Goal: Task Accomplishment & Management: Complete application form

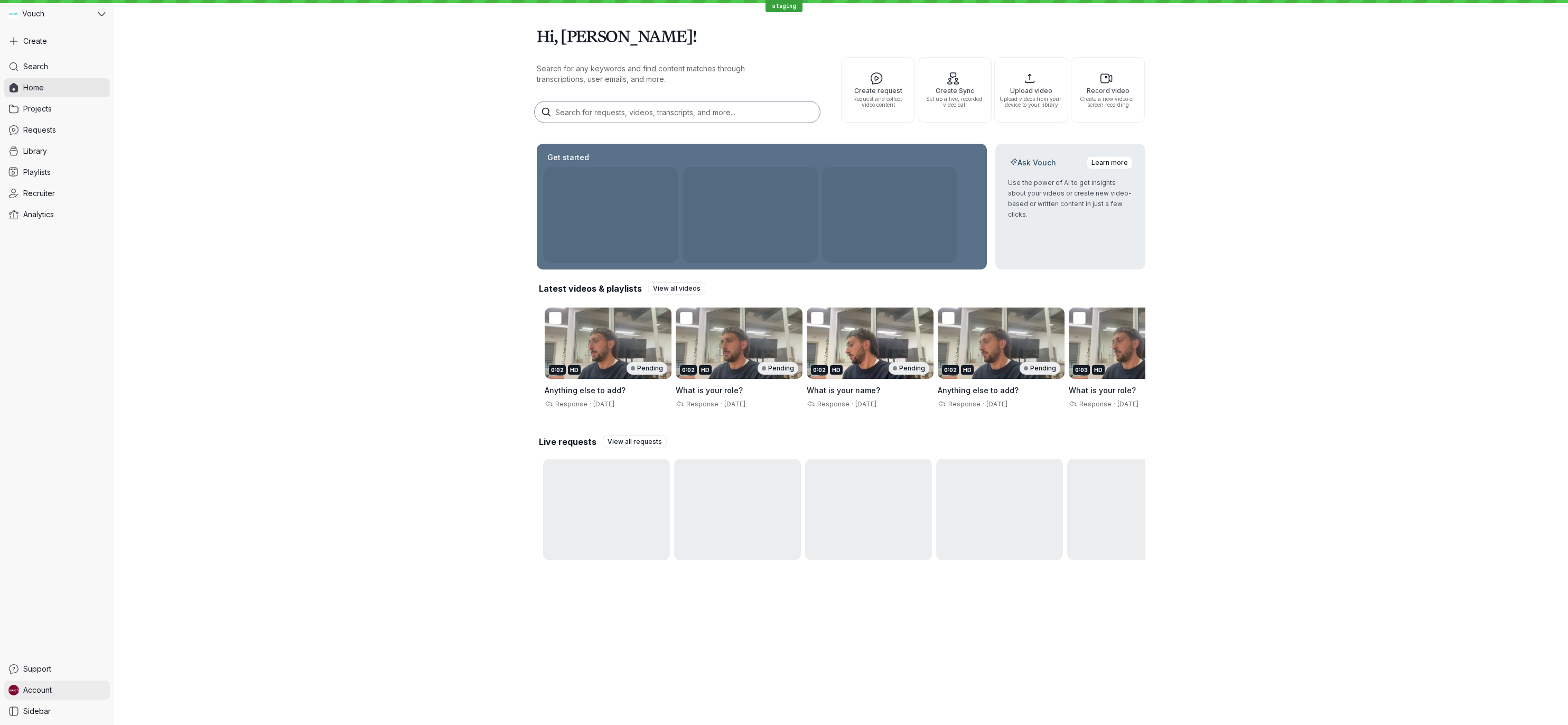
click at [39, 689] on span "Account" at bounding box center [37, 690] width 29 height 11
click at [139, 686] on span "Sign Out" at bounding box center [175, 688] width 105 height 11
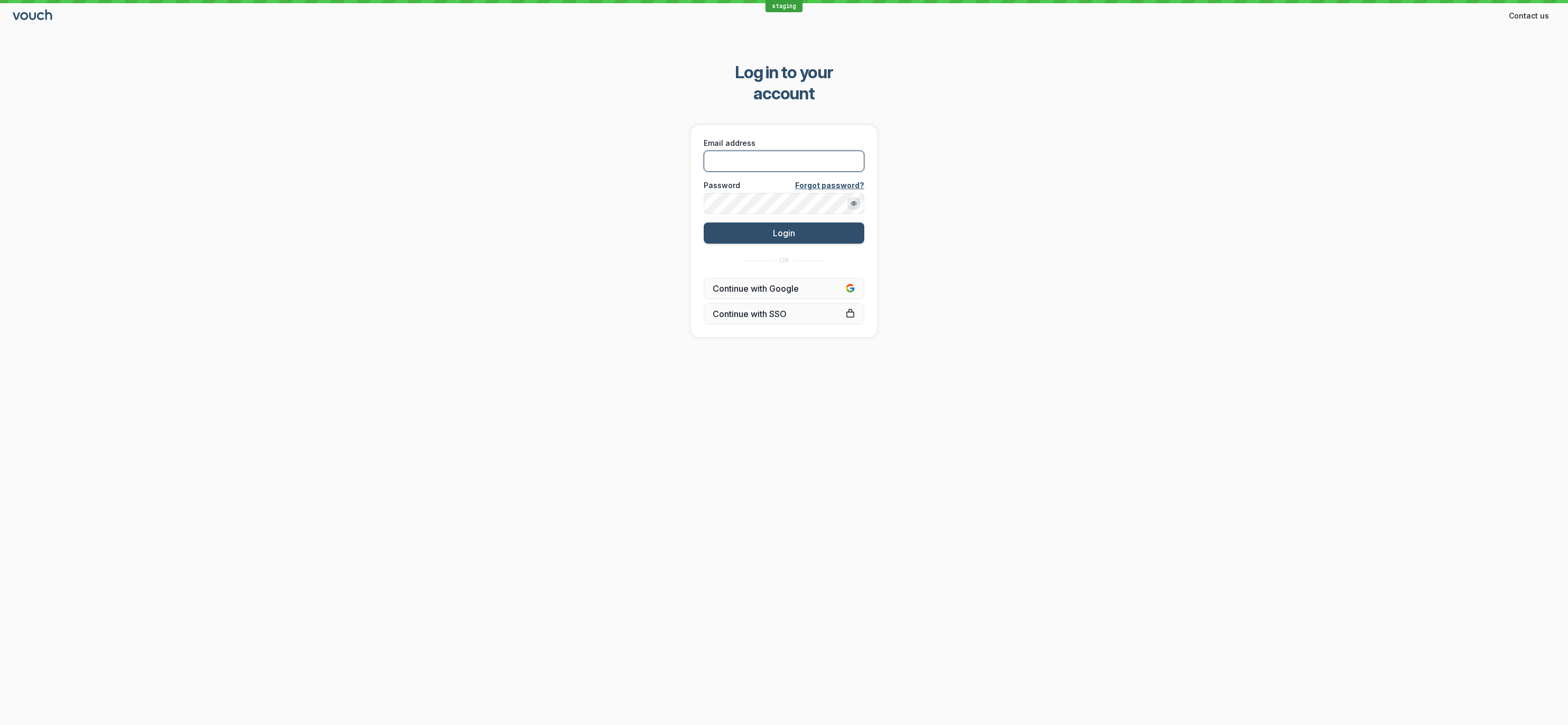
click at [785, 150] on input "Email address" at bounding box center [783, 161] width 160 height 21
click at [770, 150] on input "[PERSON_NAME][EMAIL_ADDRESS][DOMAIN_NAME]" at bounding box center [783, 161] width 160 height 21
click at [756, 150] on input "[PERSON_NAME][EMAIL_ADDRESS][DOMAIN_NAME]" at bounding box center [783, 161] width 160 height 21
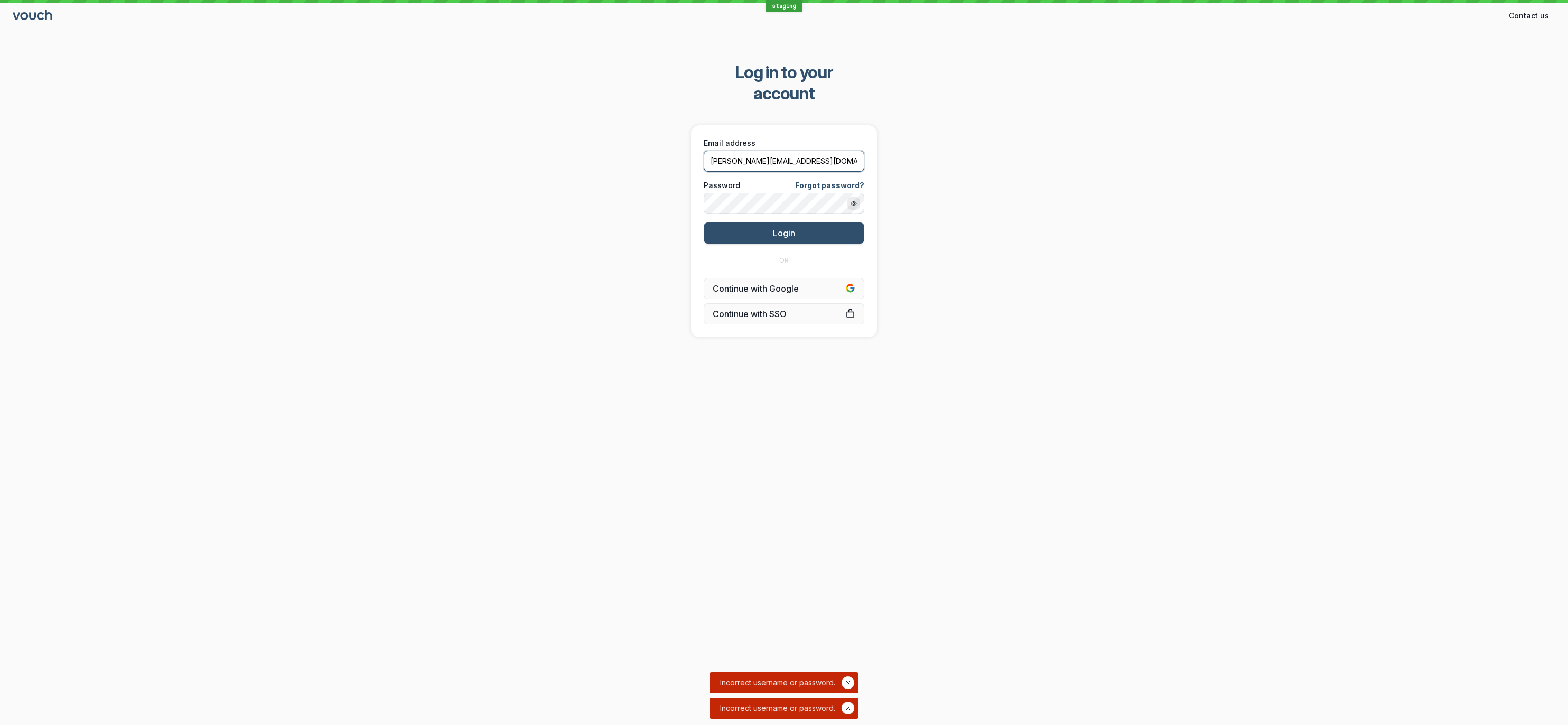
click at [756, 150] on input "[PERSON_NAME][EMAIL_ADDRESS][DOMAIN_NAME]" at bounding box center [783, 161] width 160 height 21
click at [738, 150] on input "[PERSON_NAME][EMAIL_ADDRESS][DOMAIN_NAME]" at bounding box center [783, 161] width 160 height 21
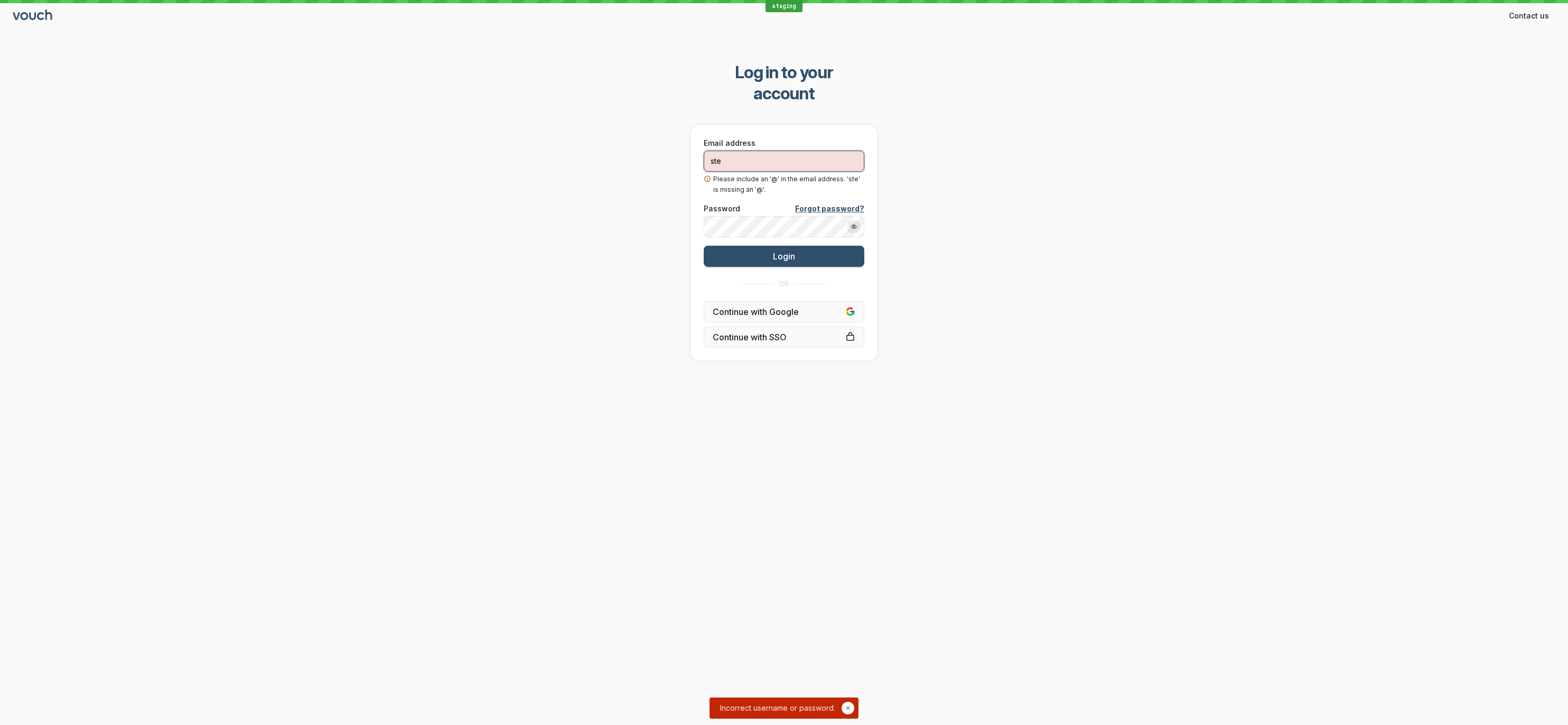
type input "[PERSON_NAME][EMAIL_ADDRESS][DOMAIN_NAME]"
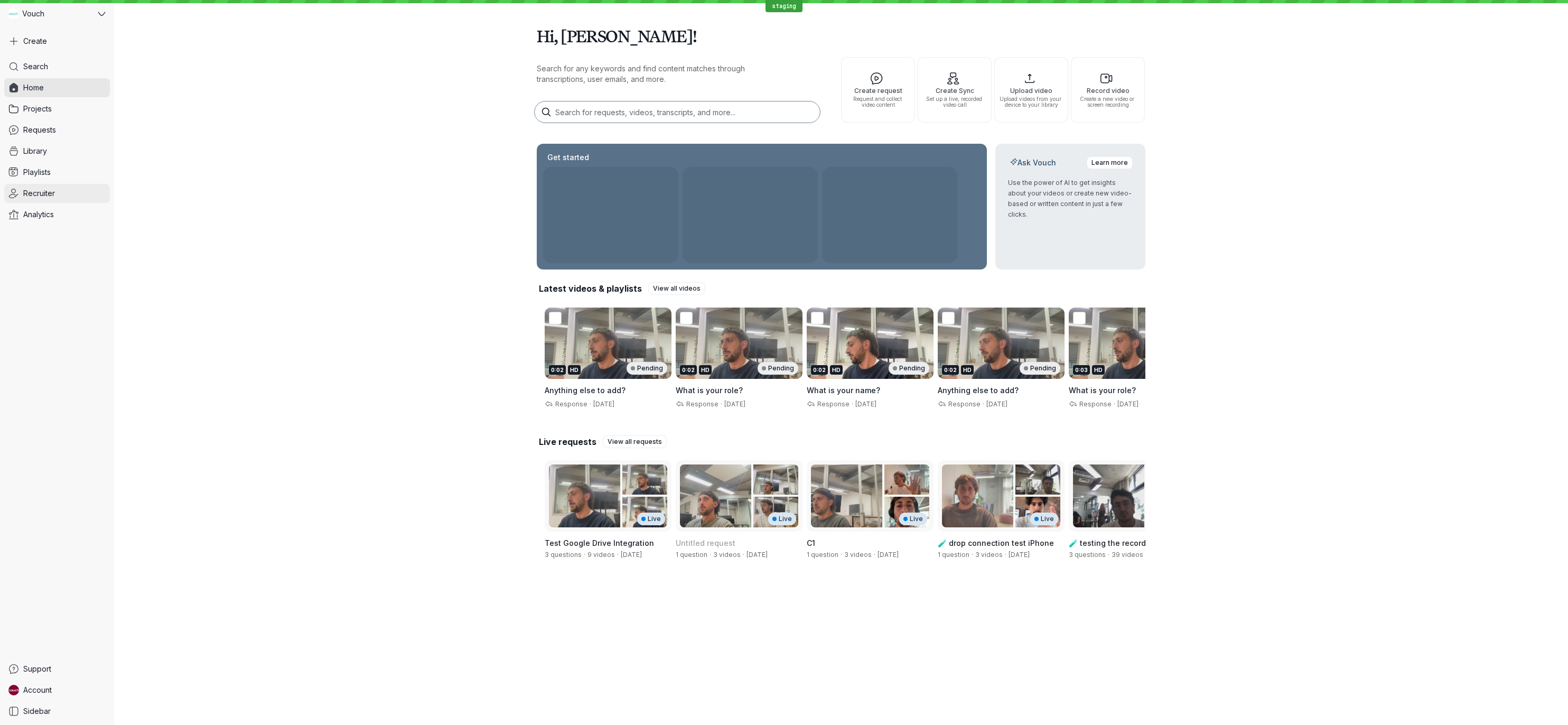
click at [22, 194] on link "Recruiter" at bounding box center [57, 193] width 105 height 19
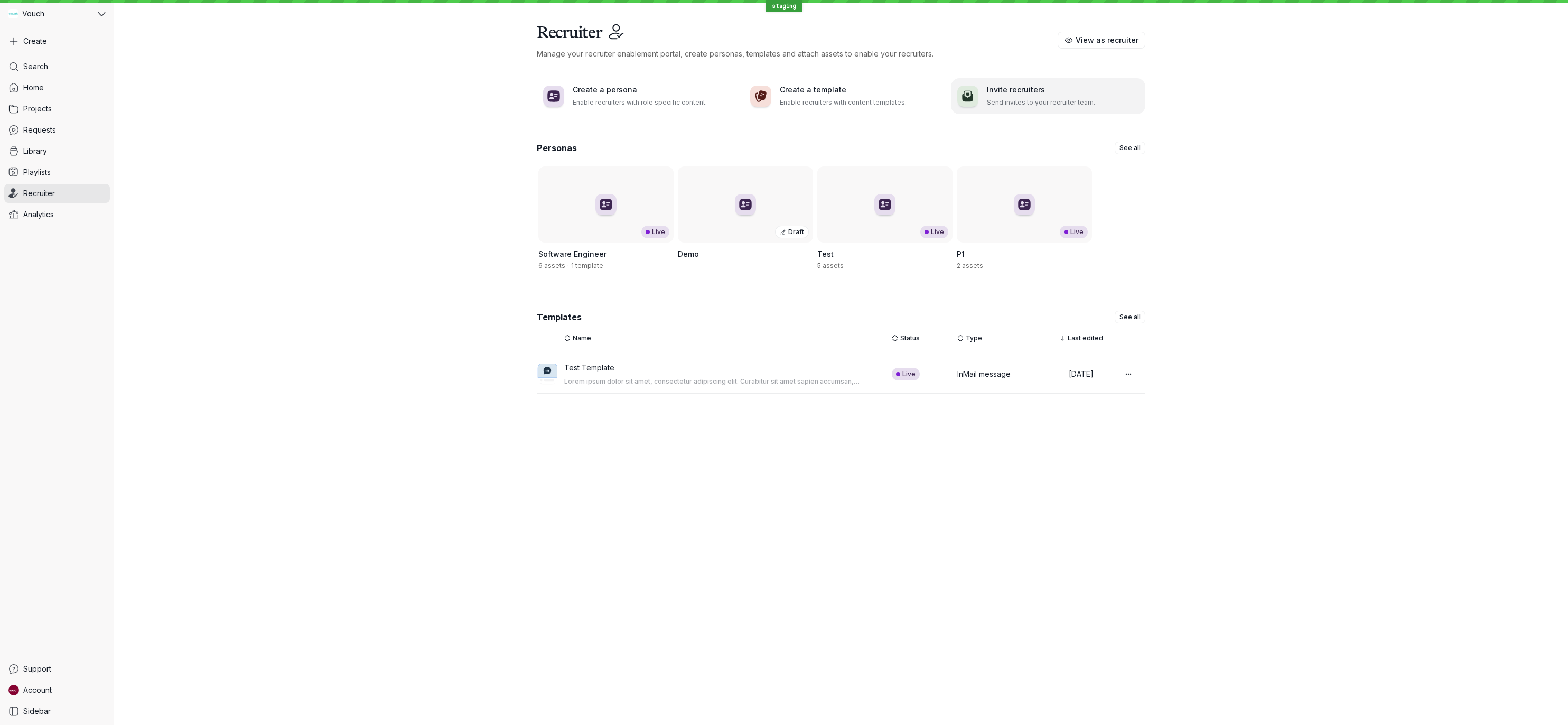
click at [994, 106] on p "Send invites to your recruiter team." at bounding box center [1063, 102] width 152 height 11
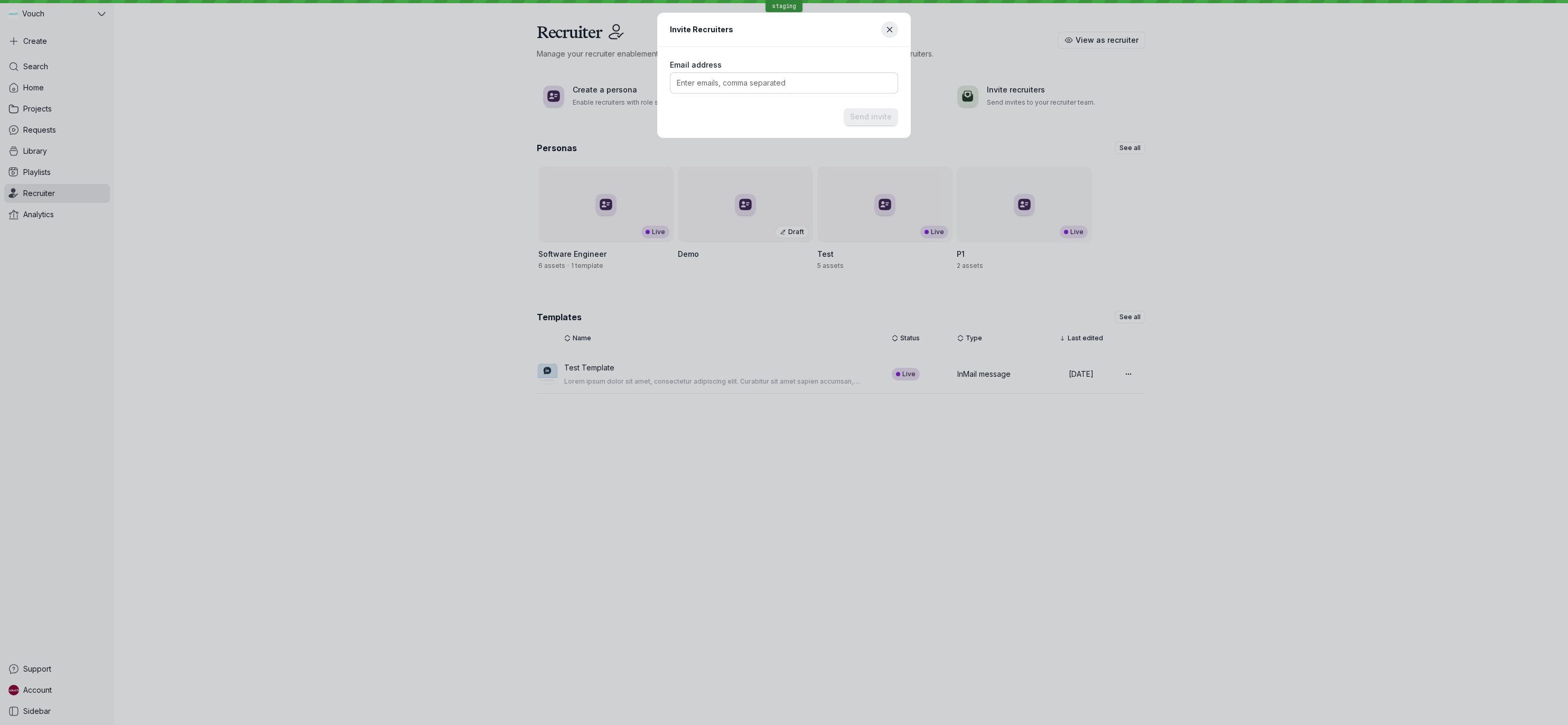
click at [728, 83] on input "Email address" at bounding box center [784, 82] width 218 height 11
type input "[PERSON_NAME][EMAIL_ADDRESS][PERSON_NAME][DOMAIN_NAME]"
click at [746, 57] on div "Email address" at bounding box center [784, 77] width 235 height 41
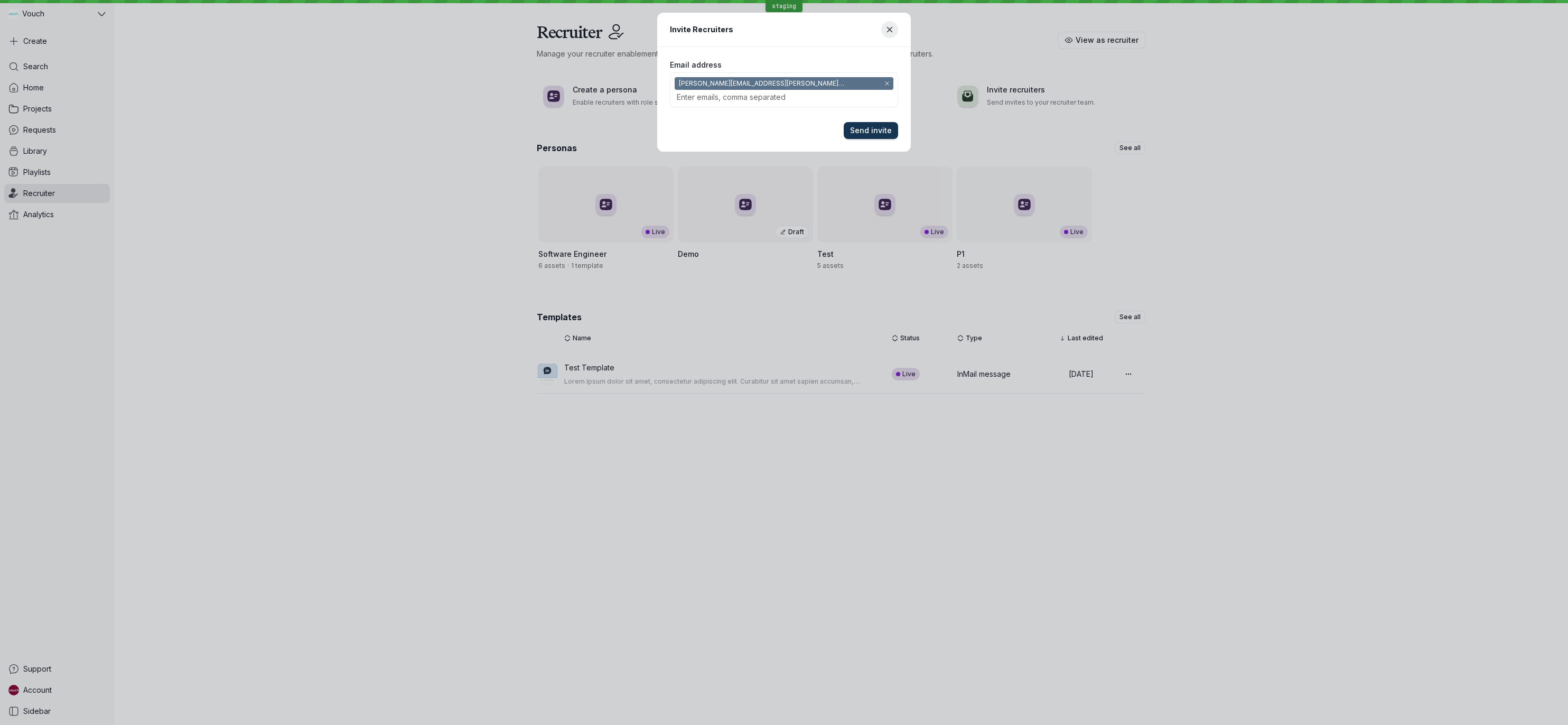
click at [854, 126] on span "Send invite" at bounding box center [871, 131] width 42 height 11
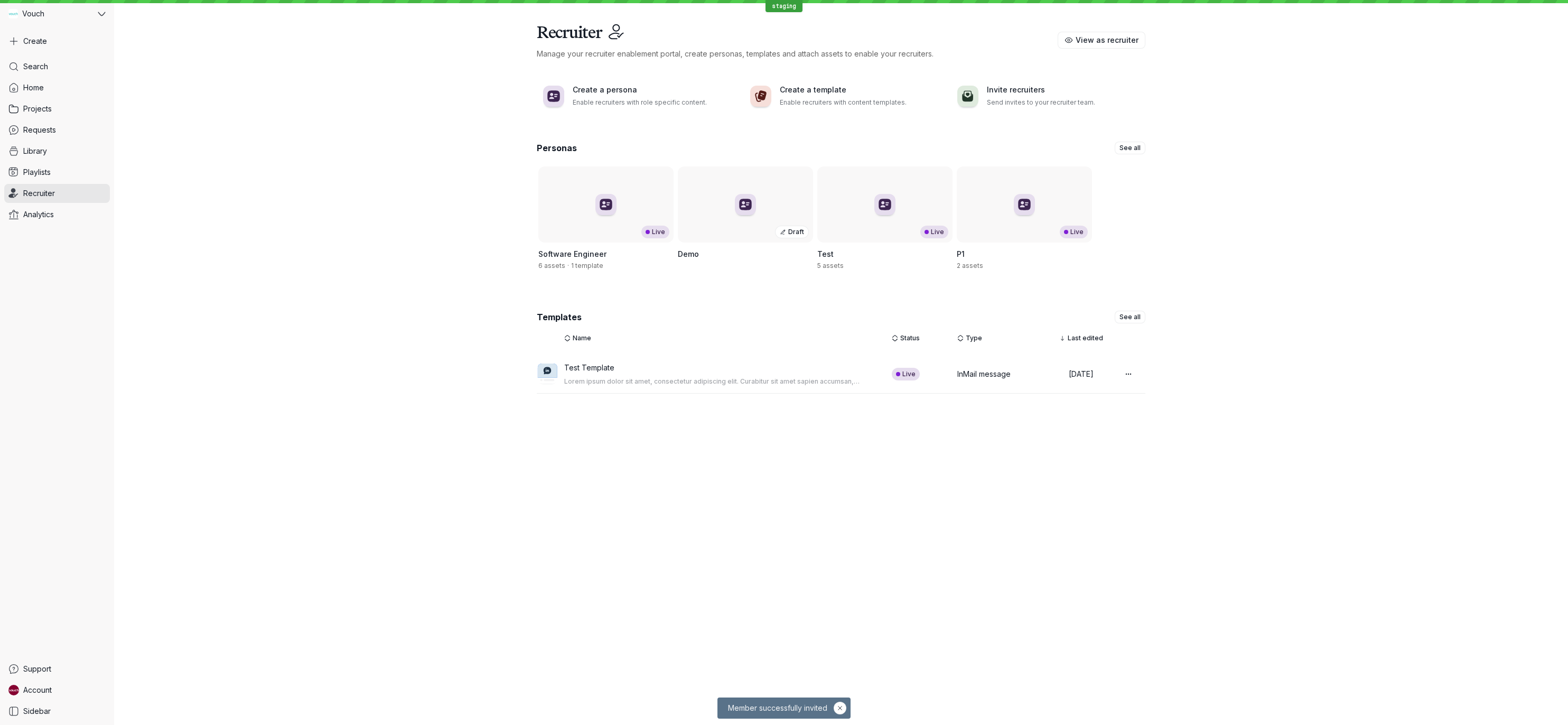
click at [433, 259] on div "Personas See all Live Software Engineer 6 assets · 1 template Draft Demo Live T…" at bounding box center [841, 277] width 1454 height 288
